Goal: Navigation & Orientation: Understand site structure

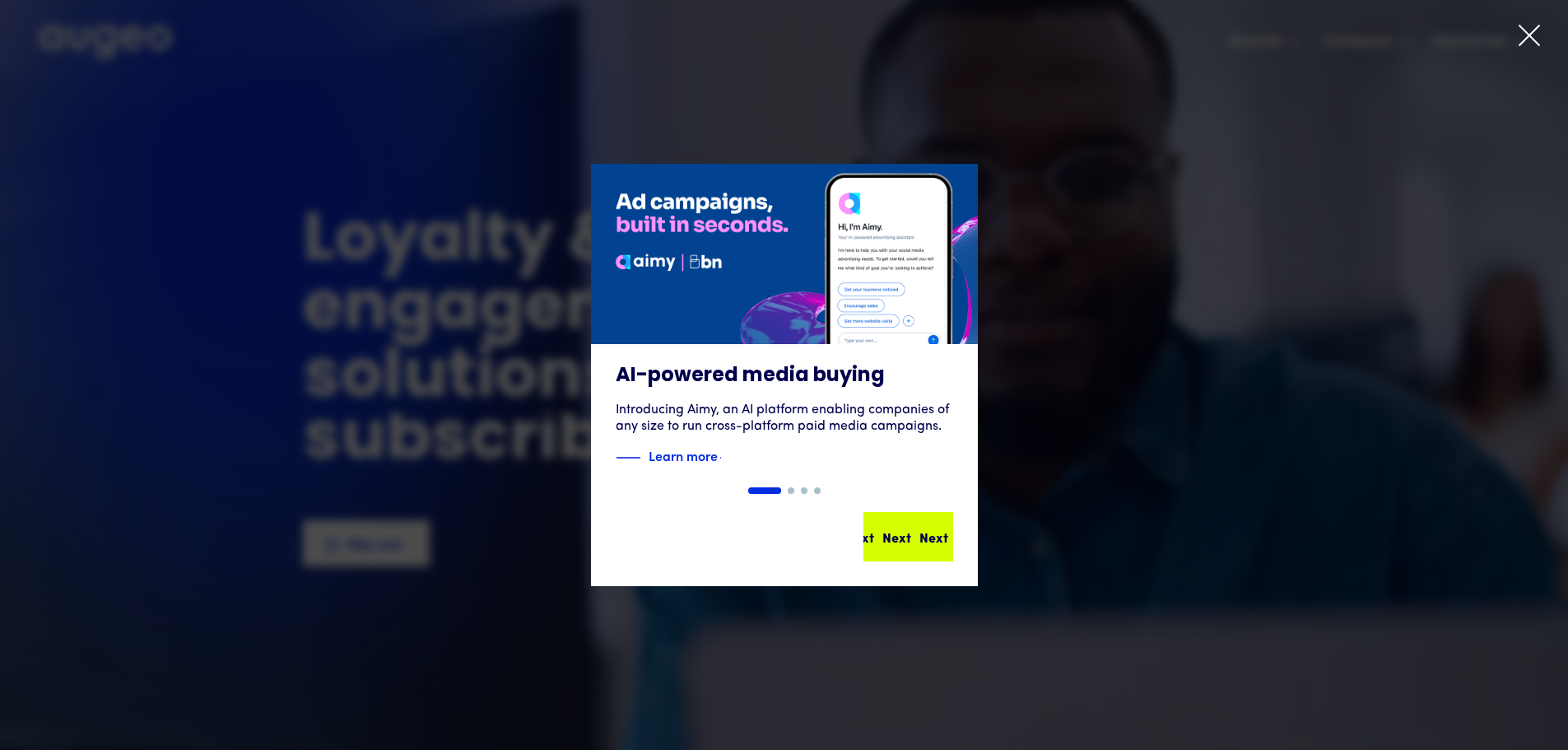
click at [918, 522] on div "Next Next Next Next" at bounding box center [908, 537] width 86 height 46
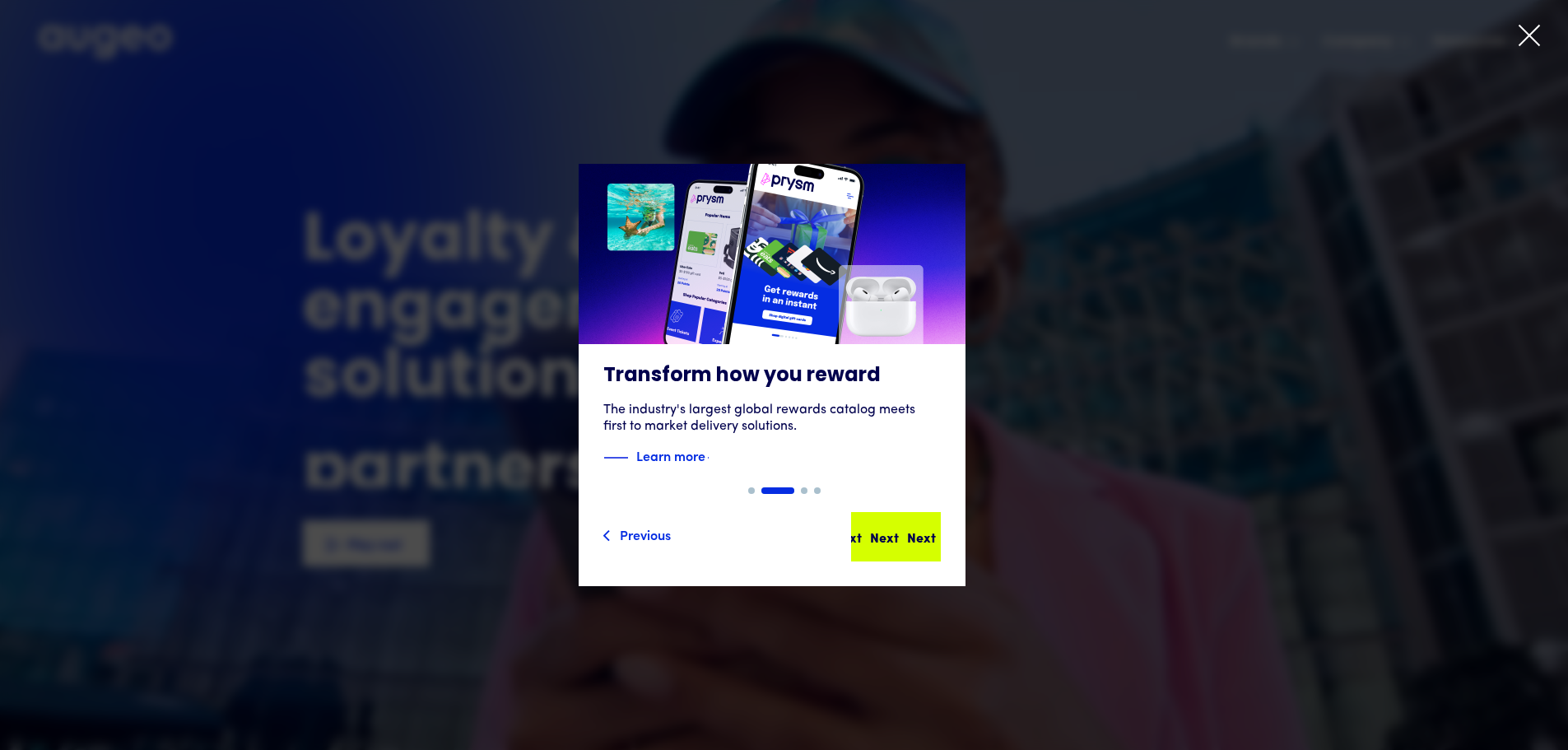
click at [911, 535] on div "Next" at bounding box center [921, 537] width 29 height 20
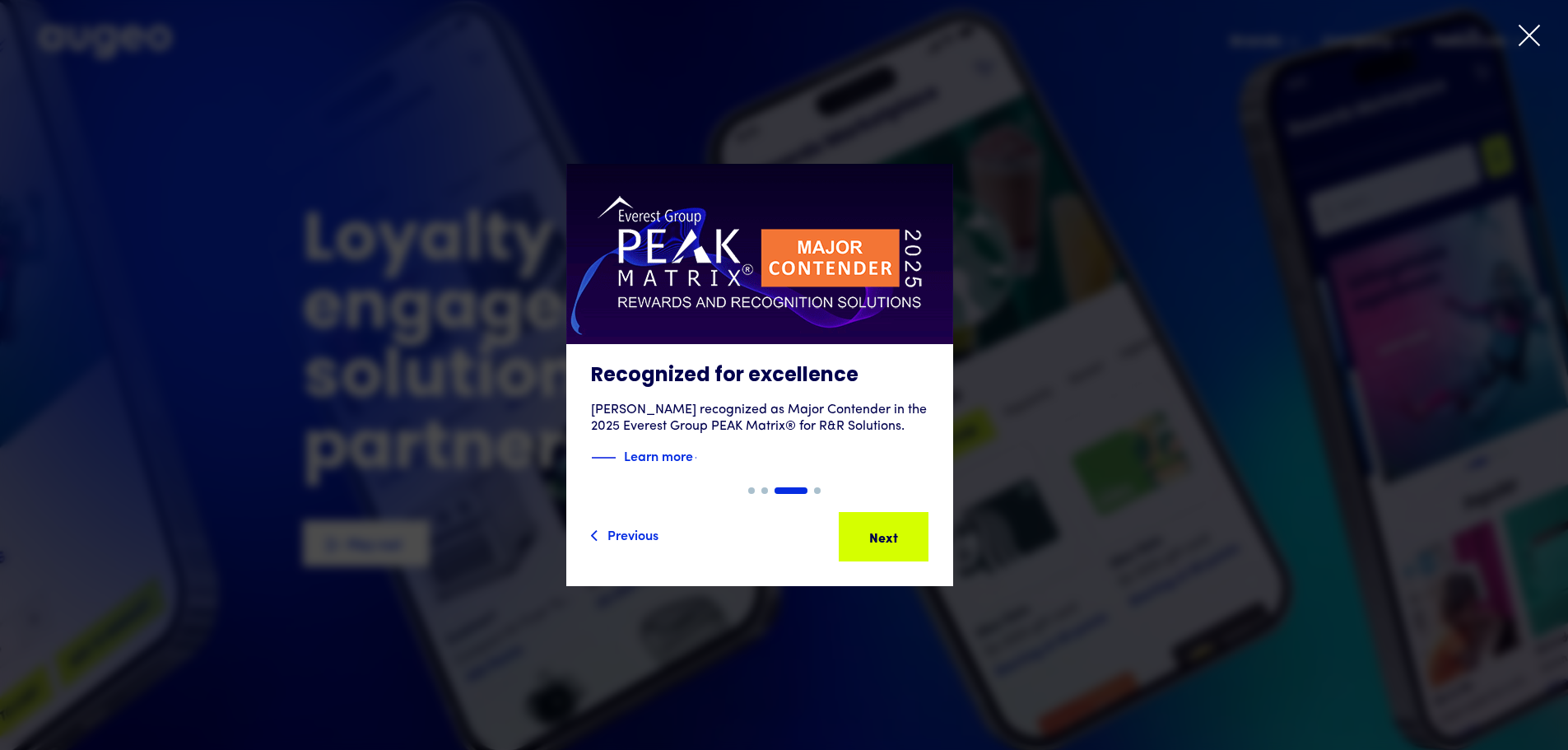
click at [911, 535] on div "Next Next Next Next" at bounding box center [890, 537] width 149 height 20
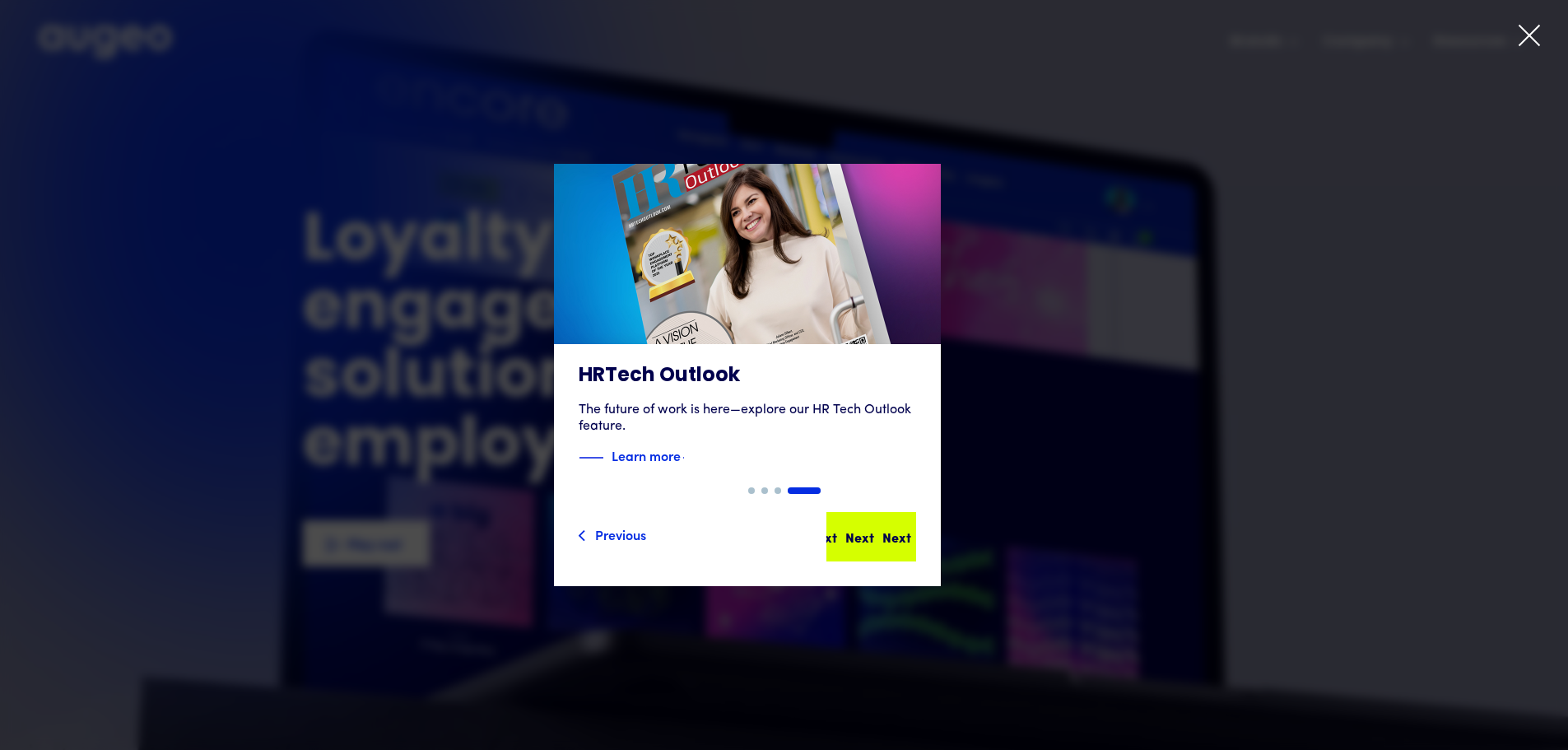
click at [911, 533] on div "Next" at bounding box center [896, 537] width 29 height 20
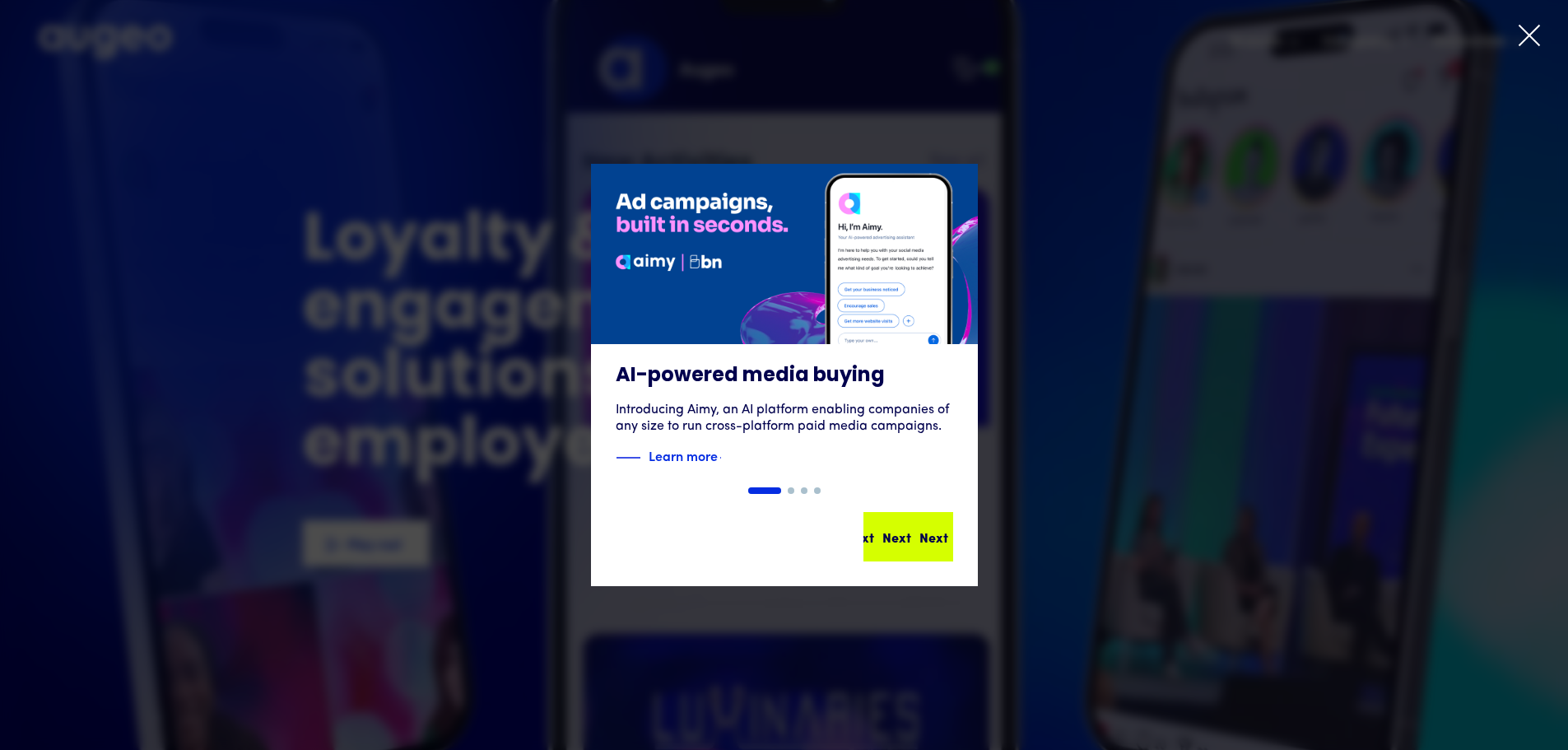
click at [919, 532] on div "Next Next Next Next" at bounding box center [915, 537] width 149 height 20
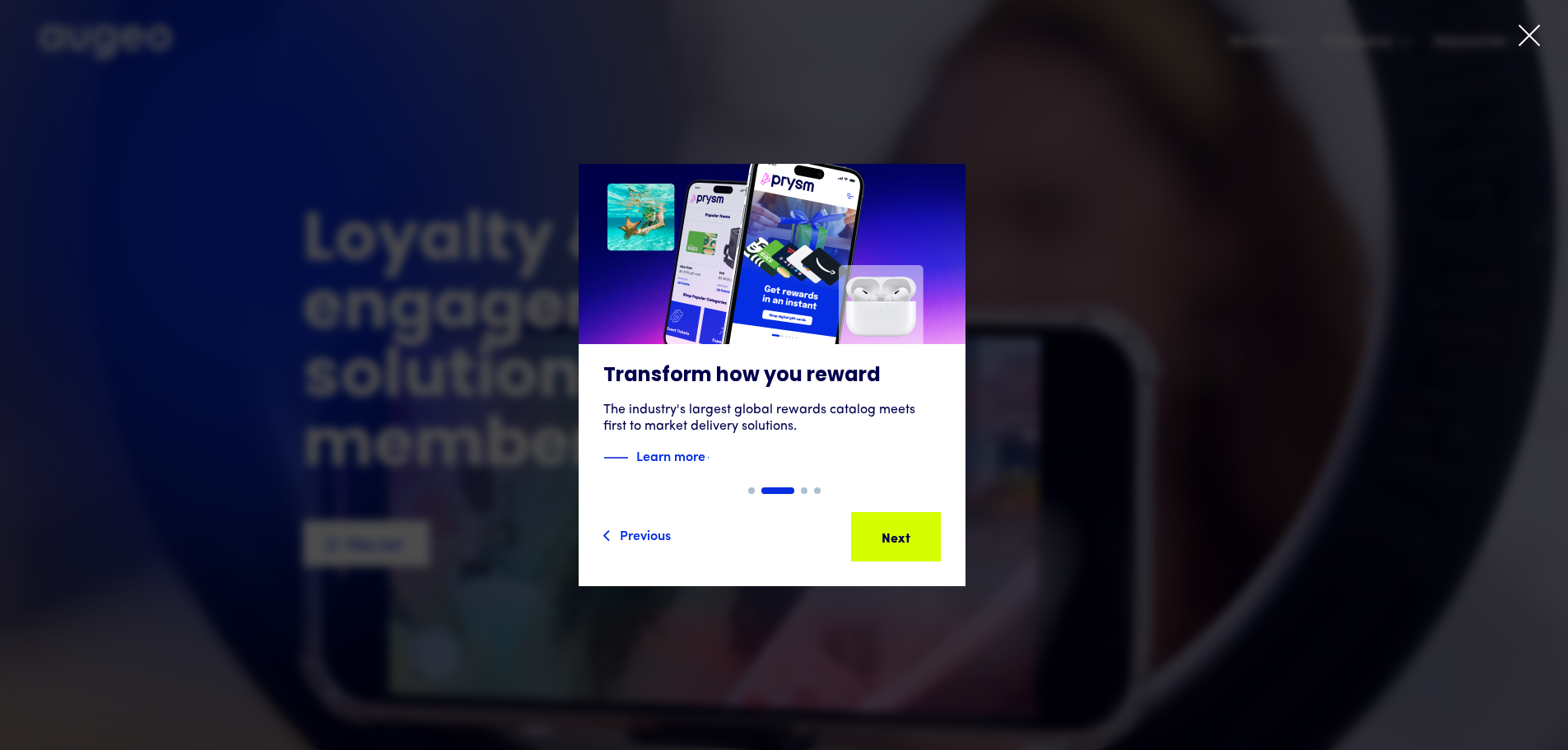
click at [910, 532] on div "Next" at bounding box center [895, 537] width 29 height 20
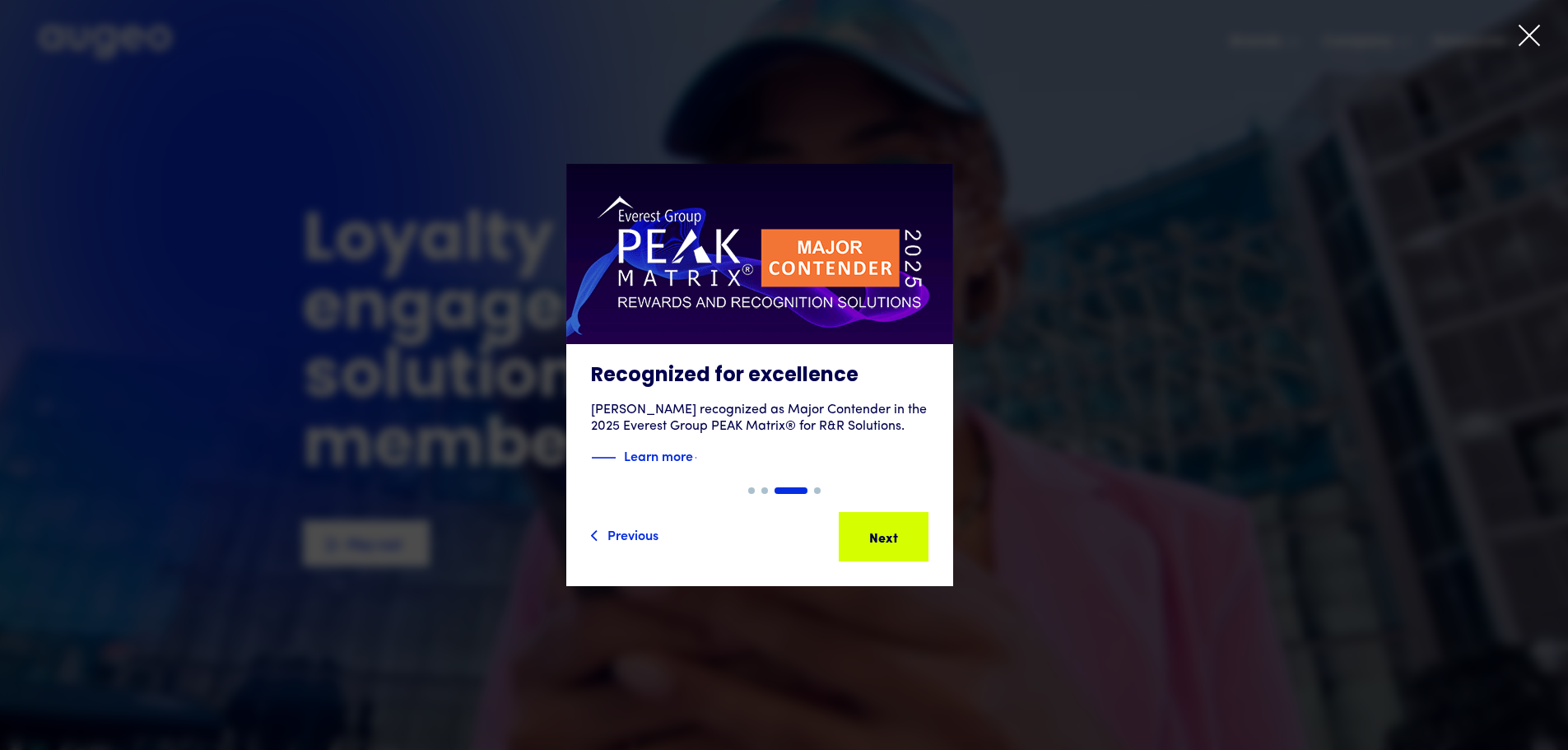
click at [919, 532] on div "Next Next Next Next" at bounding box center [856, 537] width 149 height 20
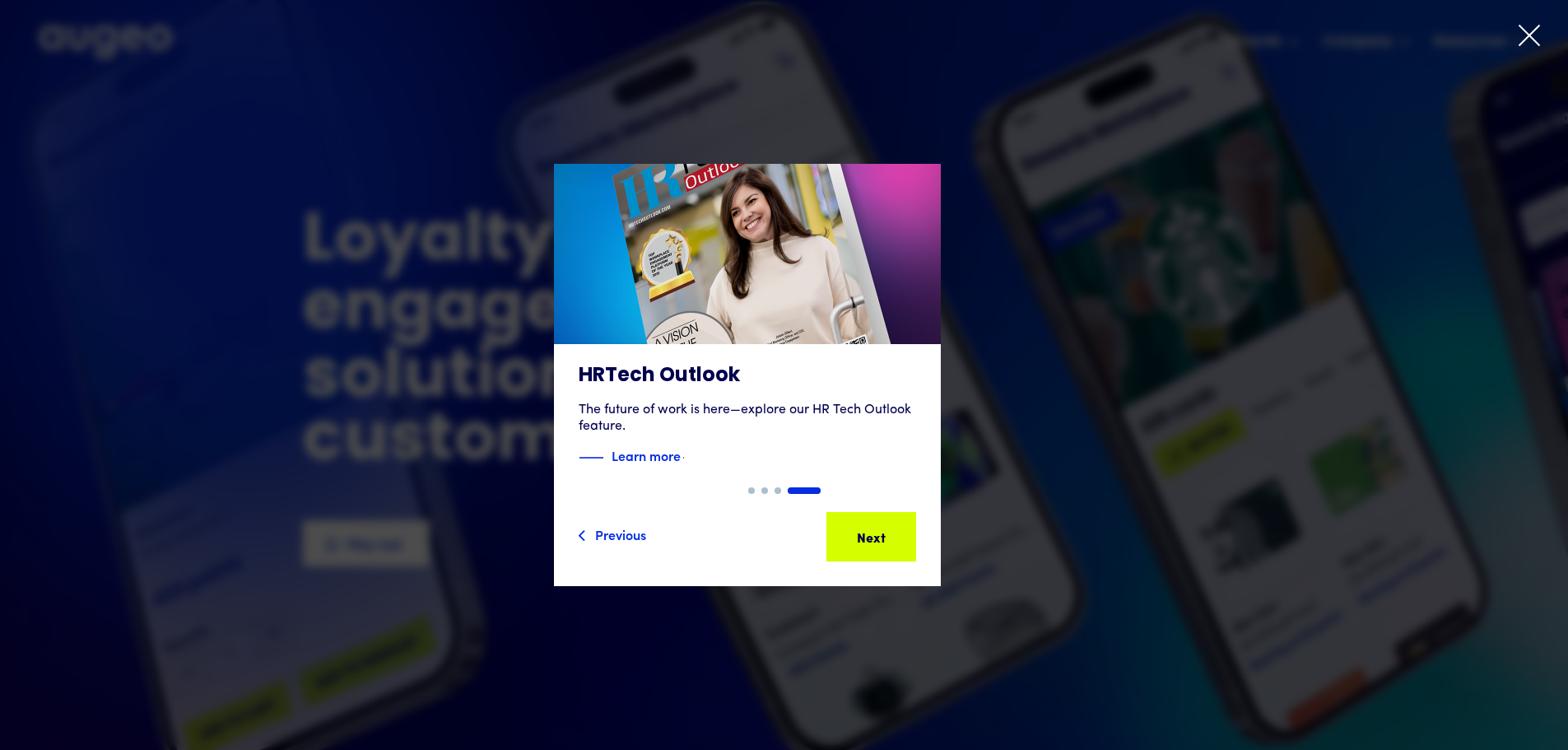
click at [911, 532] on div "Next" at bounding box center [896, 537] width 29 height 20
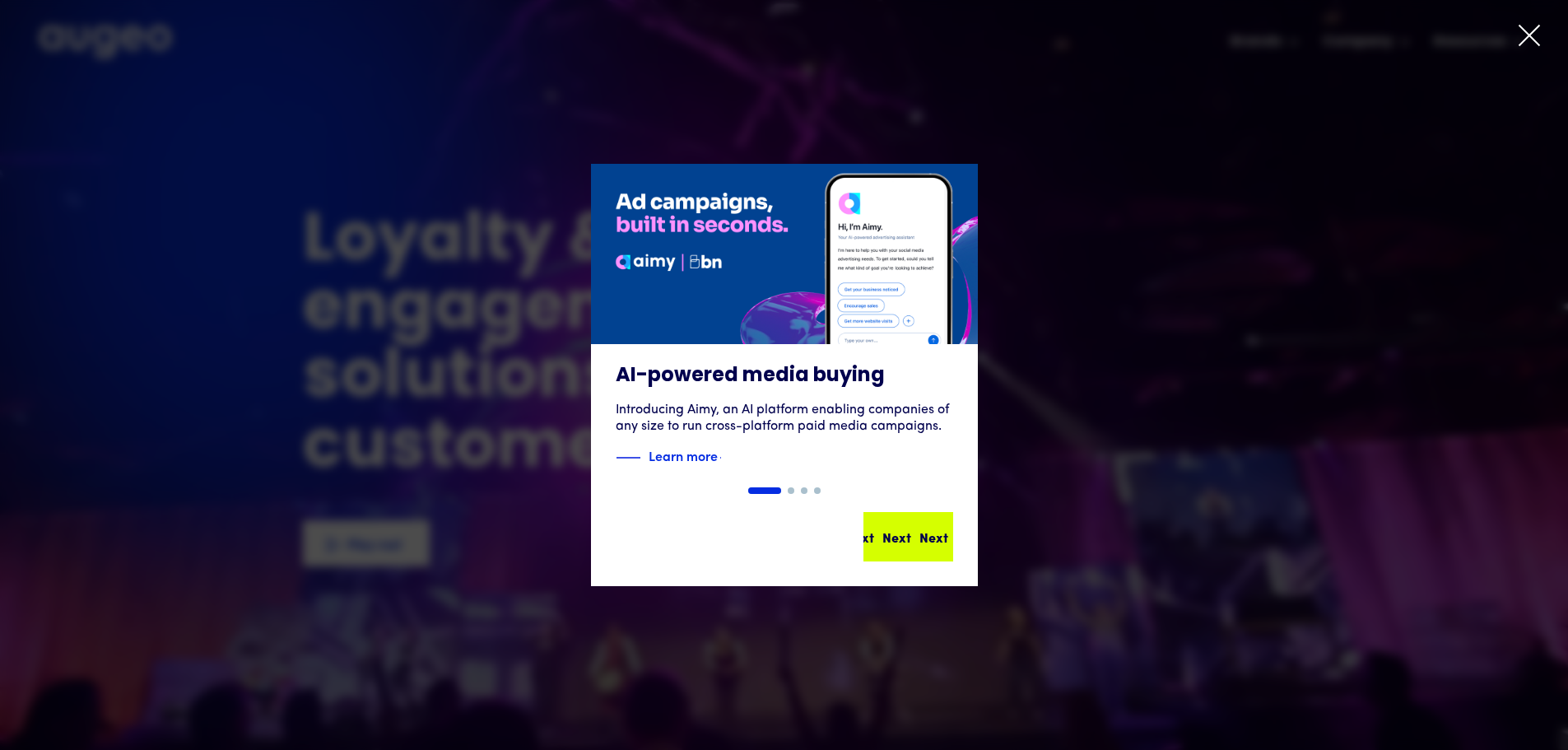
click at [919, 532] on div "Next" at bounding box center [930, 537] width 29 height 20
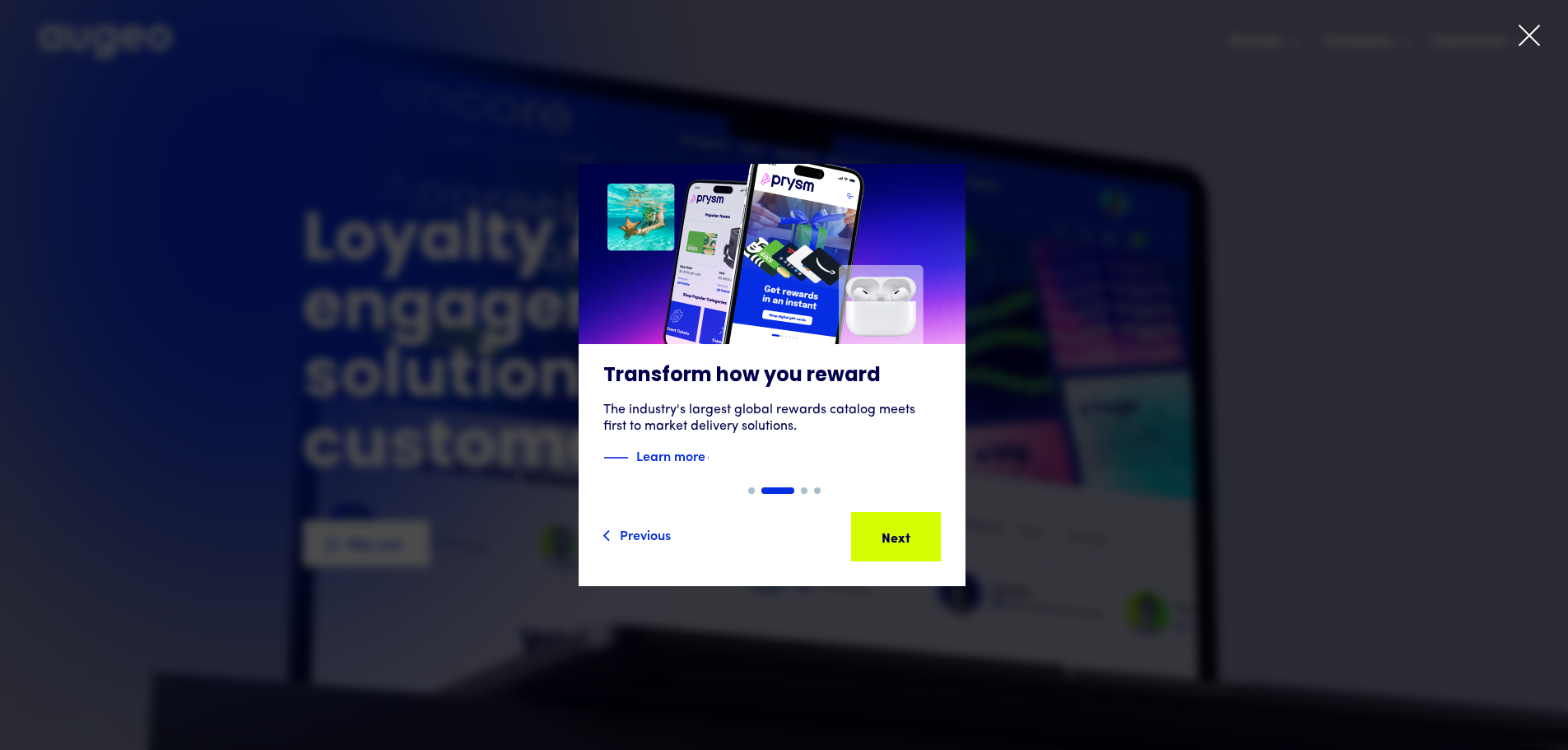
click at [911, 532] on div "Next" at bounding box center [896, 537] width 29 height 20
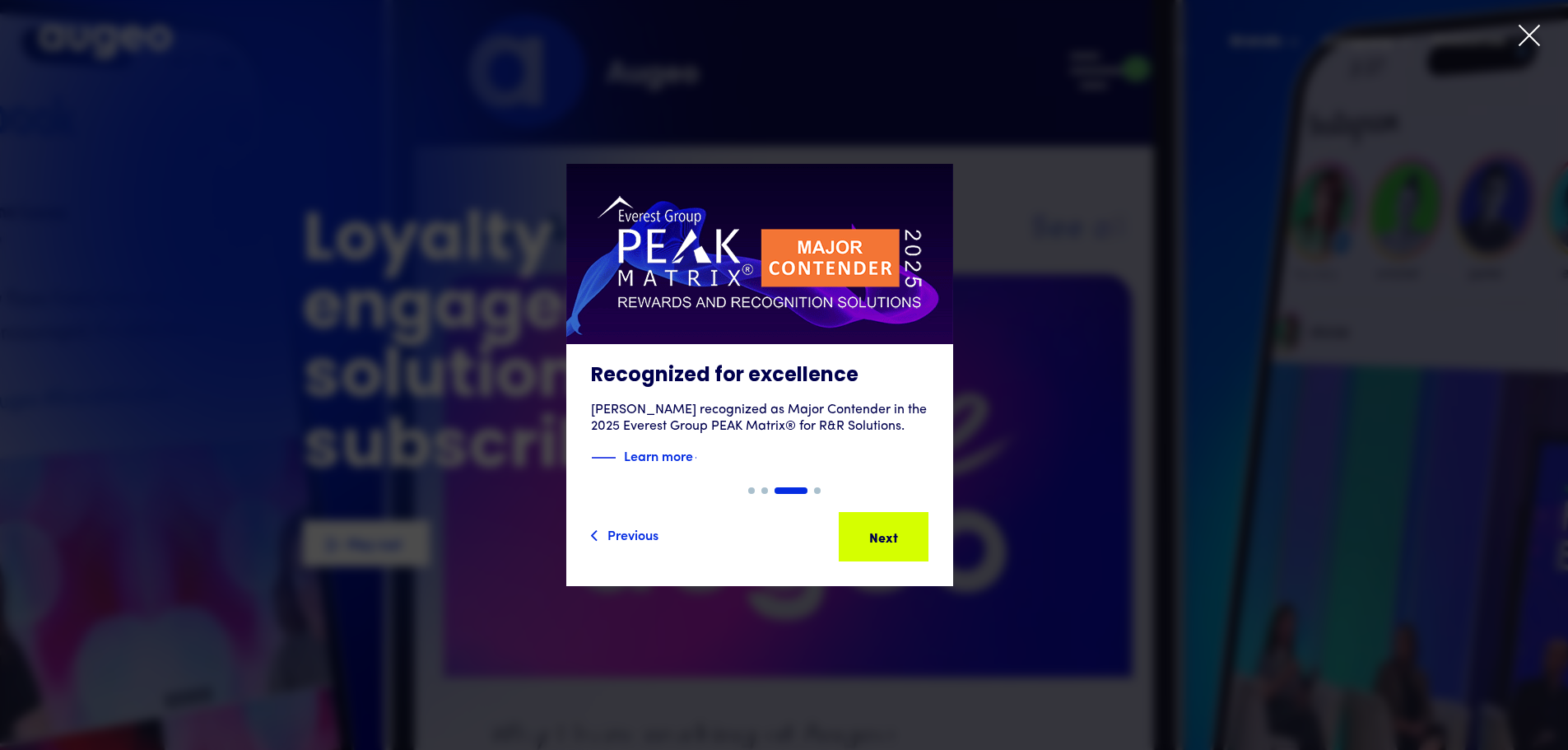
click at [1530, 35] on icon at bounding box center [1529, 36] width 25 height 25
